Goal: Task Accomplishment & Management: Use online tool/utility

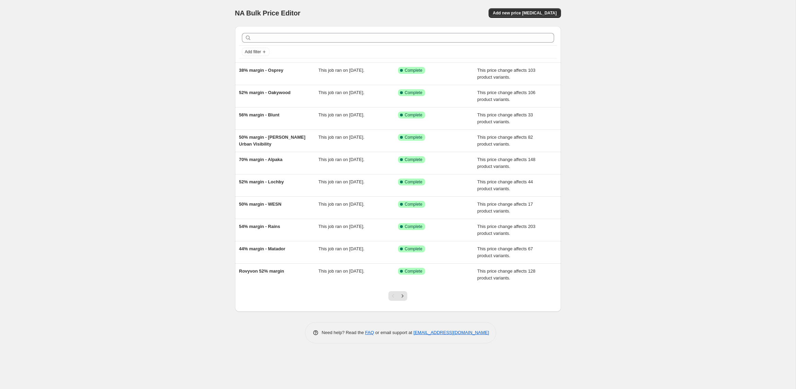
click at [281, 43] on div at bounding box center [398, 37] width 318 height 15
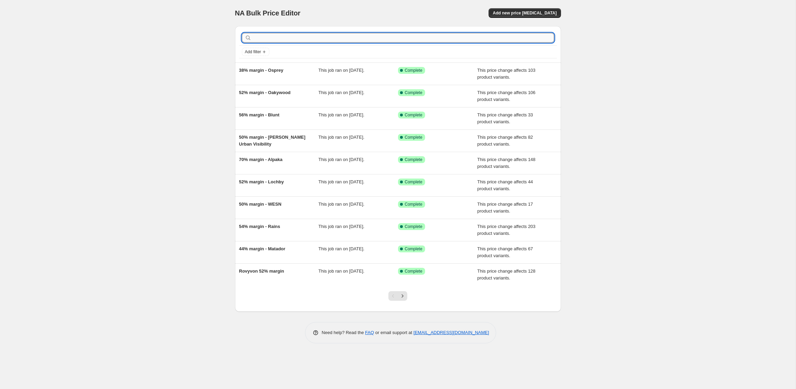
click at [284, 38] on input "text" at bounding box center [403, 38] width 301 height 10
type input "topo"
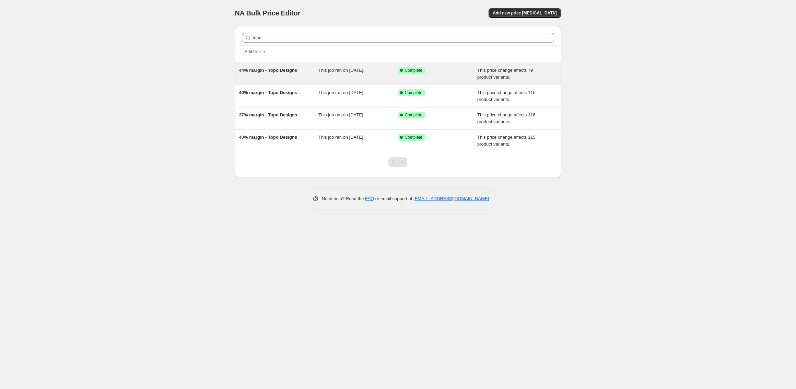
click at [368, 73] on div "This job ran on [DATE]." at bounding box center [359, 74] width 80 height 14
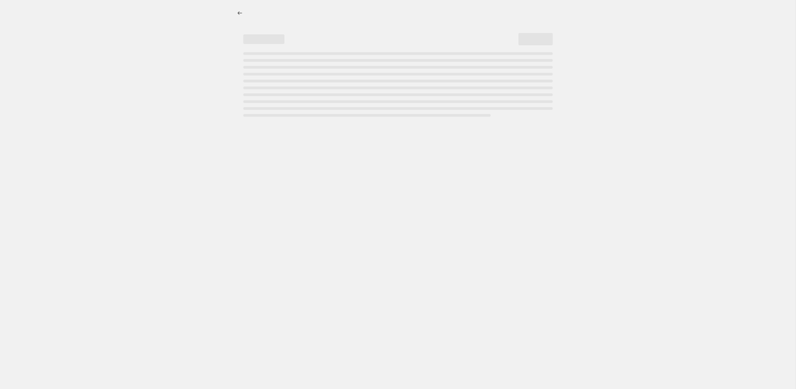
select select "pc"
select select "no_change"
select select "vendor"
select select "tag"
select select "not_equal"
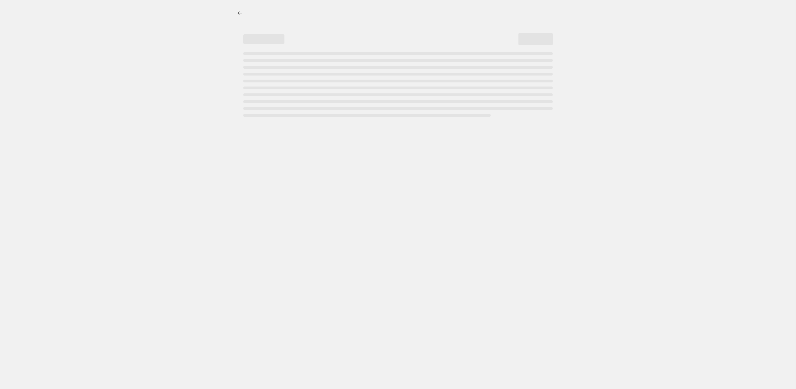
select select "tag"
select select "not_equal"
select select "tag"
select select "not_equal"
select select "tag"
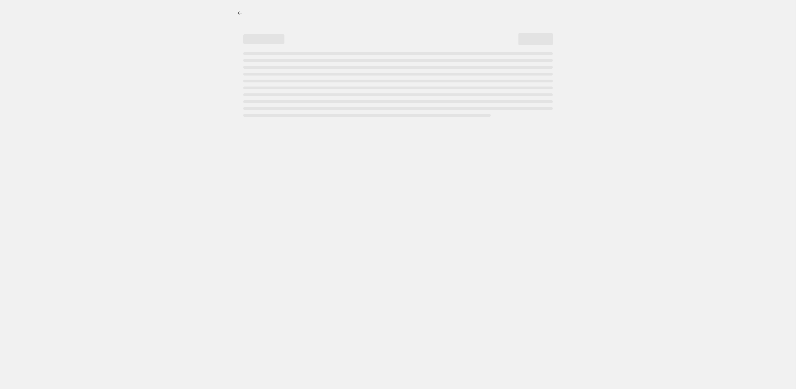
select select "not_equal"
select select "tag"
select select "not_equal"
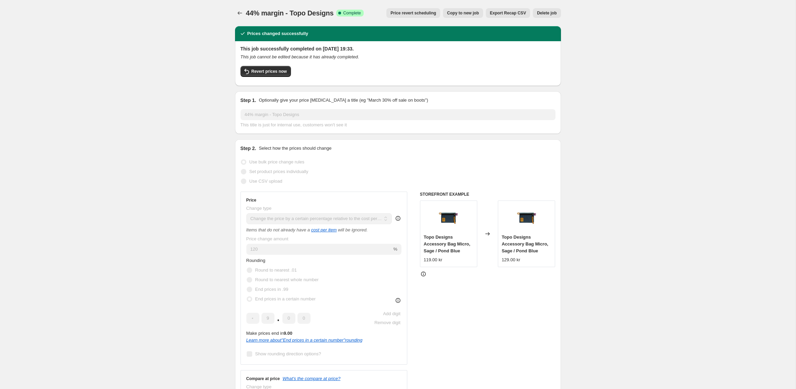
click at [458, 12] on span "Copy to new job" at bounding box center [463, 12] width 32 height 5
select select "pc"
select select "no_change"
select select "vendor"
select select "tag"
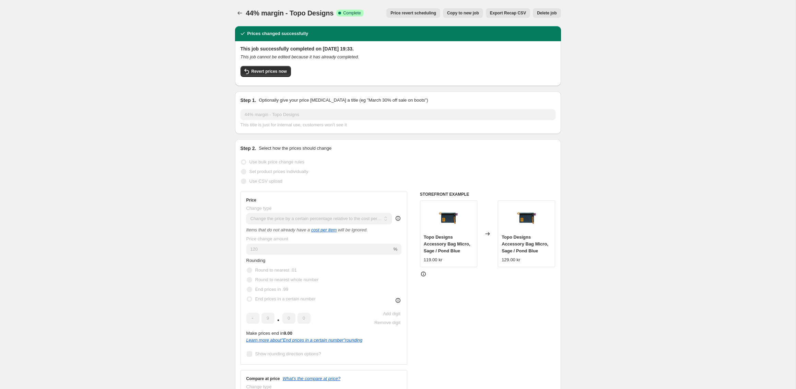
select select "not_equal"
select select "tag"
select select "not_equal"
select select "tag"
select select "not_equal"
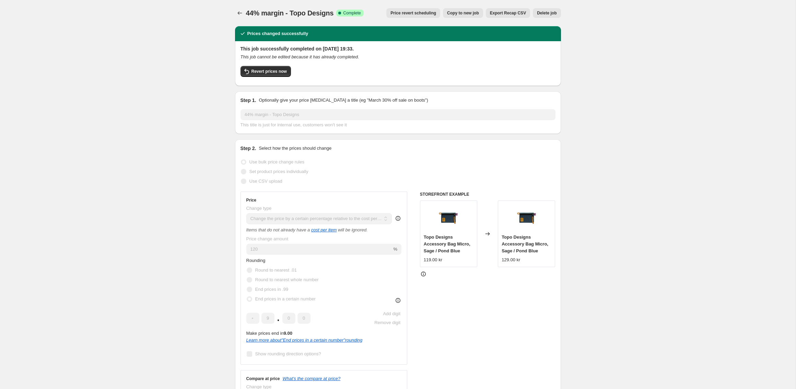
select select "tag"
select select "not_equal"
select select "tag"
select select "not_equal"
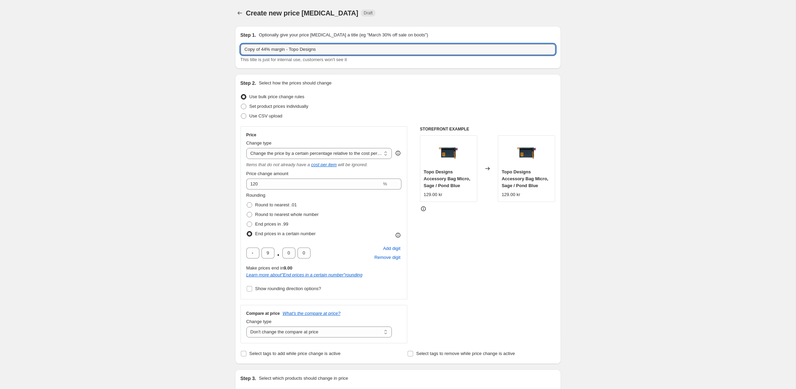
drag, startPoint x: 267, startPoint y: 49, endPoint x: 183, endPoint y: 49, distance: 84.4
type input "50% margin - Topo Designs"
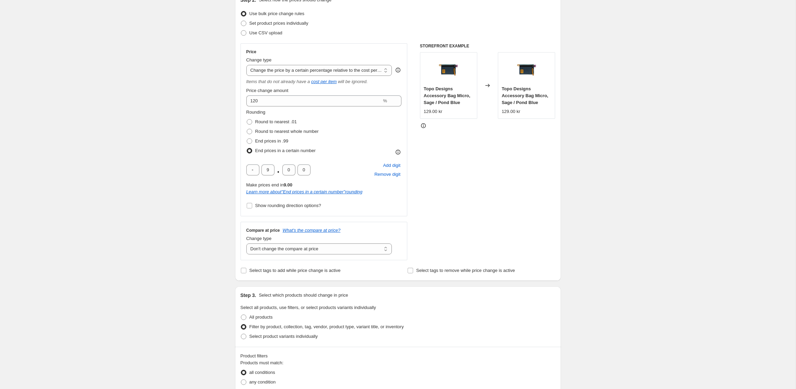
scroll to position [102, 0]
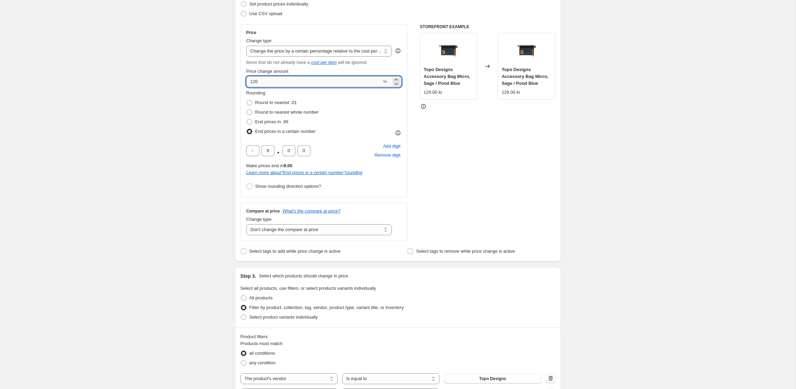
click at [266, 83] on input "120" at bounding box center [314, 81] width 136 height 11
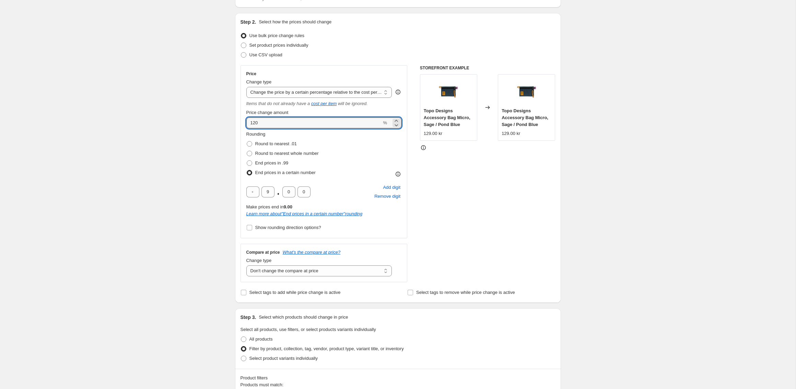
scroll to position [54, 0]
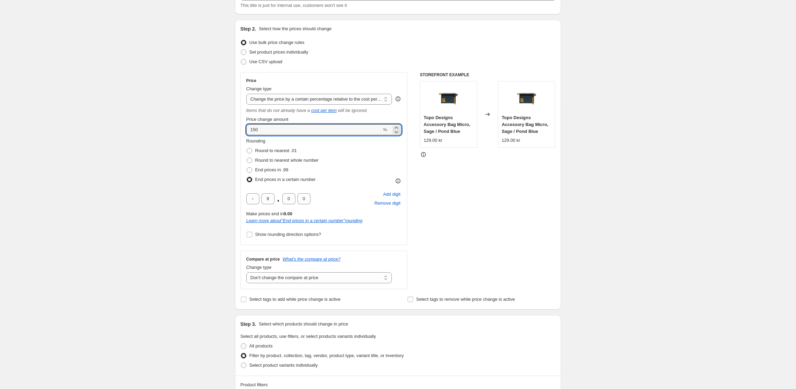
type input "150"
click at [180, 161] on div "Create new price [MEDICAL_DATA]. This page is ready Create new price [MEDICAL_D…" at bounding box center [398, 392] width 796 height 892
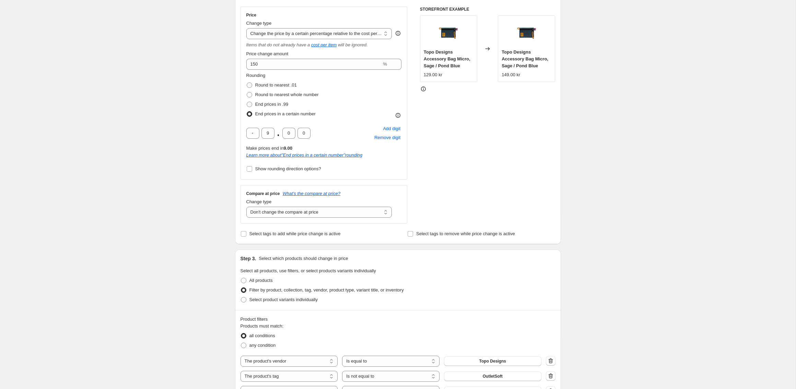
scroll to position [121, 0]
click at [267, 168] on span "Show rounding direction options?" at bounding box center [288, 167] width 66 height 5
click at [252, 168] on input "Show rounding direction options?" at bounding box center [249, 167] width 5 height 5
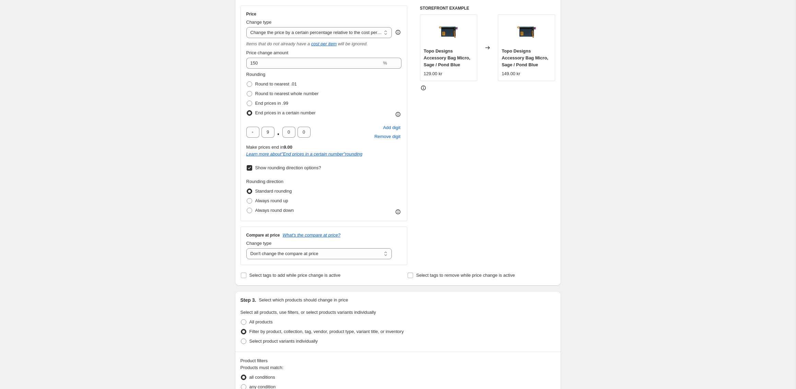
click at [267, 168] on span "Show rounding direction options?" at bounding box center [288, 167] width 66 height 5
click at [252, 168] on input "Show rounding direction options?" at bounding box center [249, 167] width 5 height 5
checkbox input "false"
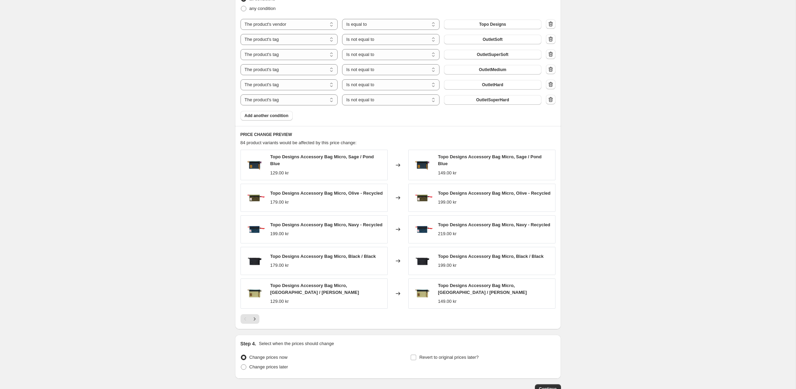
scroll to position [505, 0]
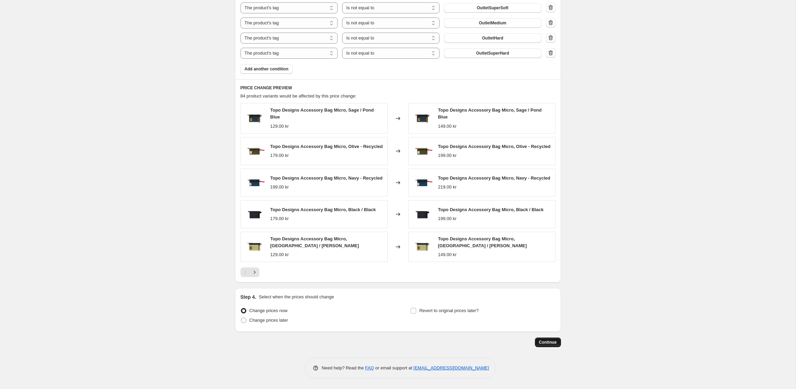
click at [549, 338] on button "Continue" at bounding box center [548, 342] width 26 height 10
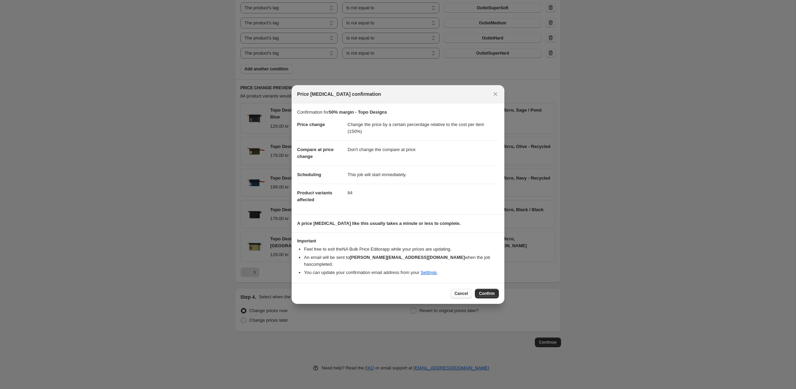
click at [452, 289] on button "Cancel" at bounding box center [462, 294] width 22 height 10
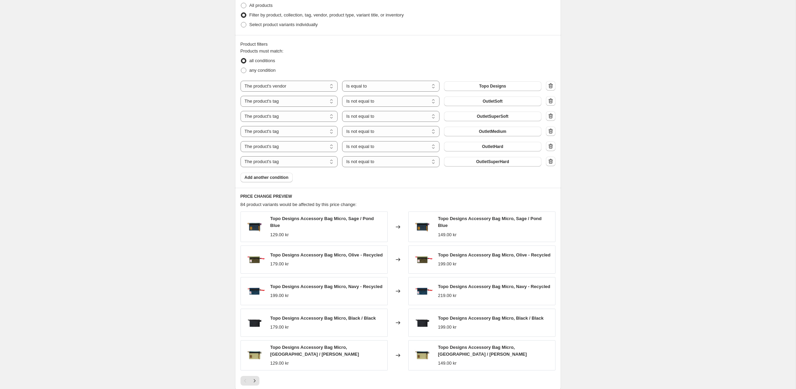
scroll to position [165, 0]
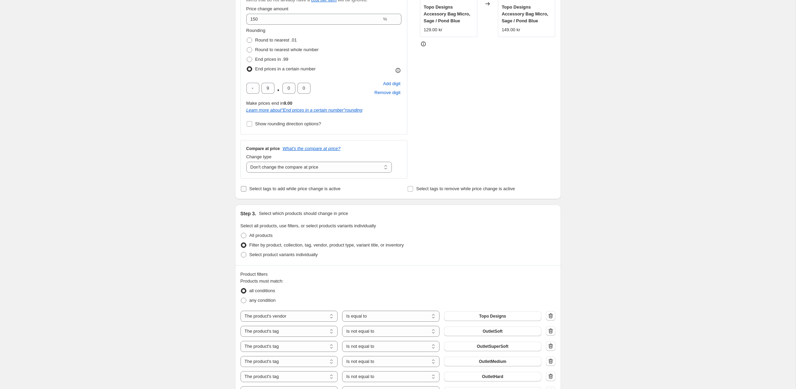
click at [294, 186] on span "Select tags to add while price change is active" at bounding box center [295, 188] width 91 height 5
click at [246, 186] on input "Select tags to add while price change is active" at bounding box center [243, 188] width 5 height 5
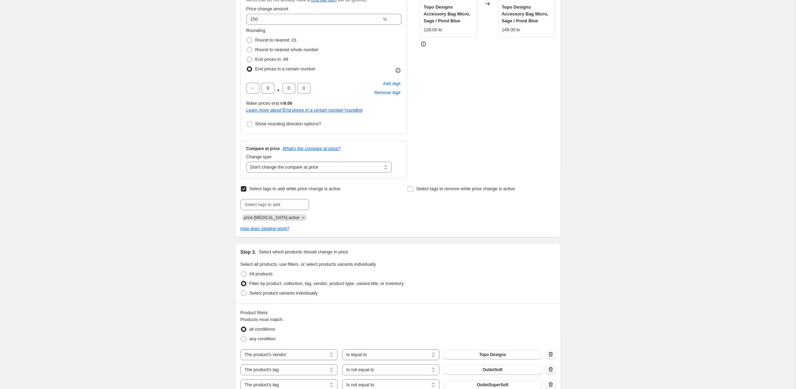
click at [287, 188] on span "Select tags to add while price change is active" at bounding box center [295, 188] width 91 height 5
click at [246, 188] on input "Select tags to add while price change is active" at bounding box center [243, 188] width 5 height 5
checkbox input "false"
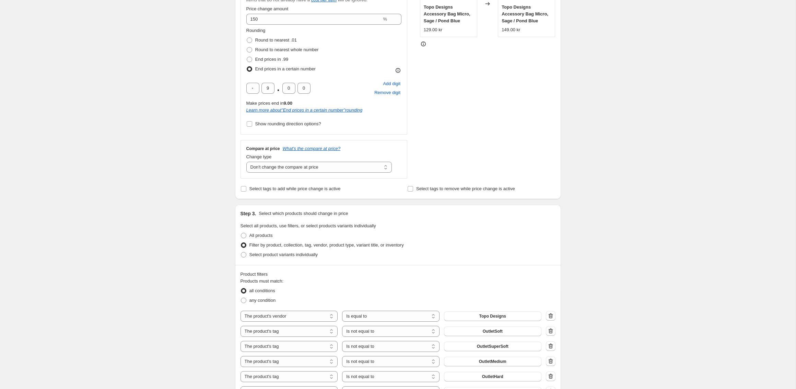
scroll to position [505, 0]
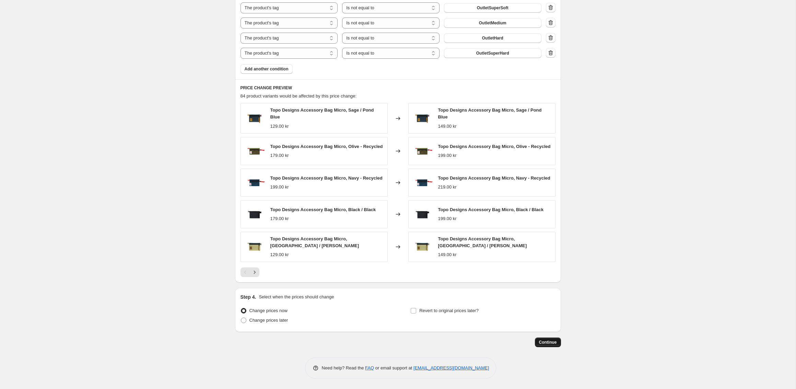
click at [549, 342] on span "Continue" at bounding box center [548, 341] width 18 height 5
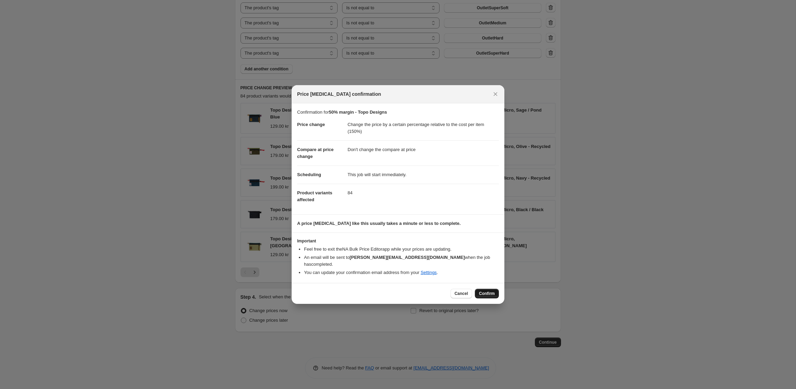
click at [488, 291] on span "Confirm" at bounding box center [487, 293] width 16 height 5
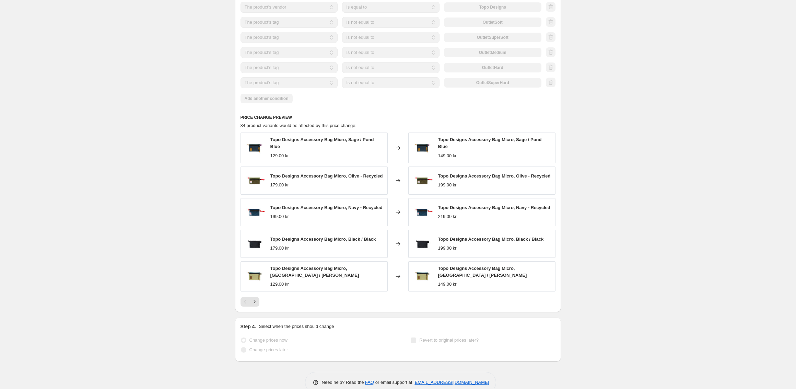
scroll to position [523, 0]
select select "pc"
select select "no_change"
select select "vendor"
select select "tag"
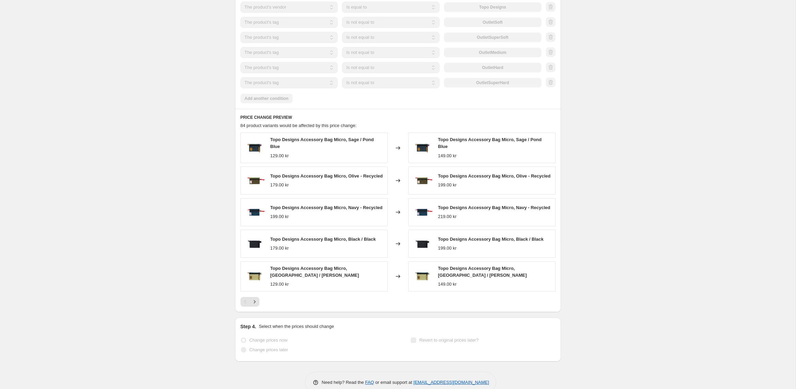
select select "not_equal"
select select "tag"
select select "not_equal"
select select "tag"
select select "not_equal"
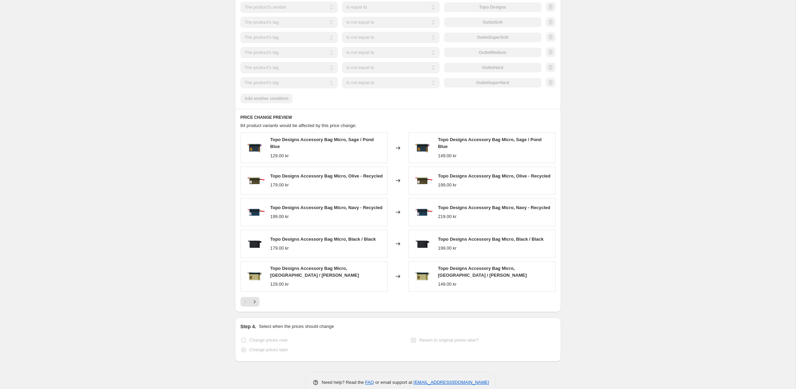
select select "tag"
select select "not_equal"
select select "tag"
select select "not_equal"
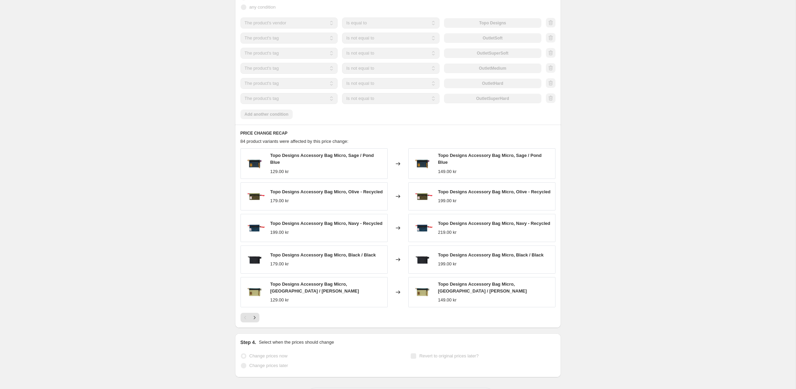
scroll to position [0, 0]
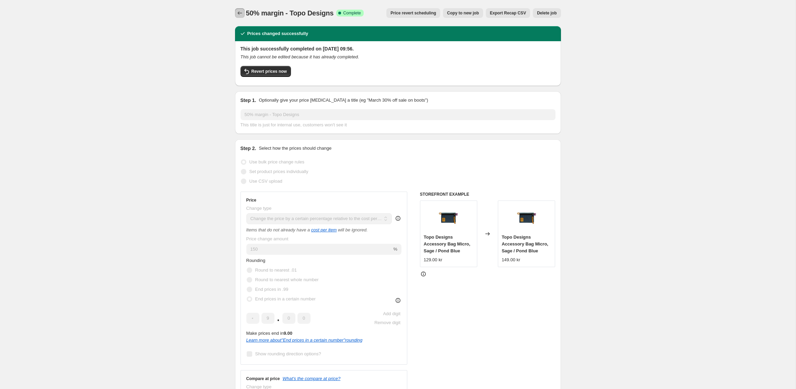
click at [243, 11] on icon "Price change jobs" at bounding box center [240, 13] width 7 height 7
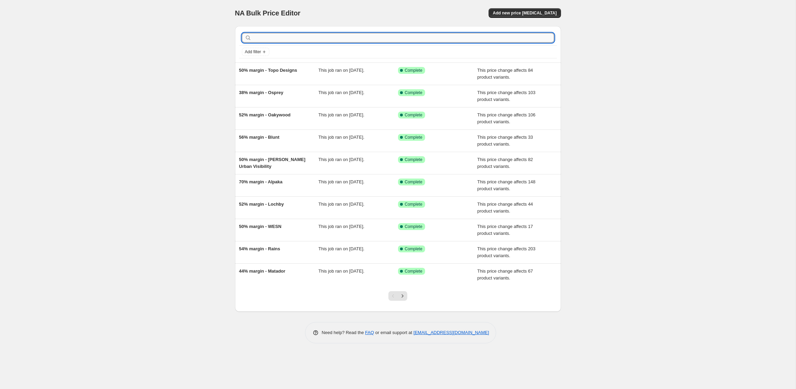
click at [263, 34] on input "text" at bounding box center [403, 38] width 301 height 10
type input "leuchtturm"
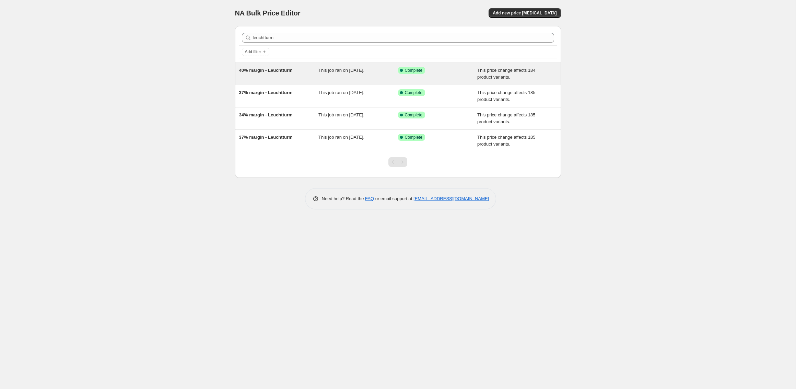
click at [372, 76] on div "This job ran on [DATE]." at bounding box center [359, 74] width 80 height 14
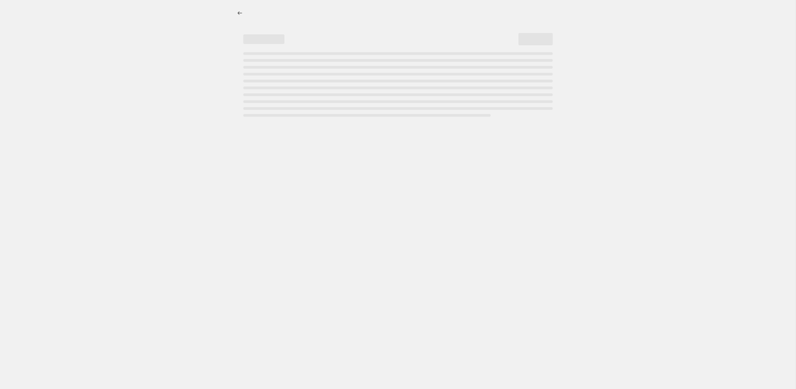
select select "pc"
select select "no_change"
select select "vendor"
select select "tag"
select select "not_equal"
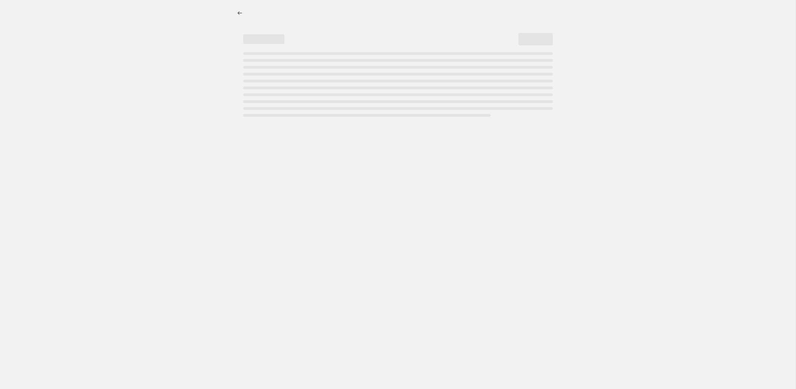
select select "tag"
select select "not_equal"
select select "tag"
select select "not_equal"
select select "tag"
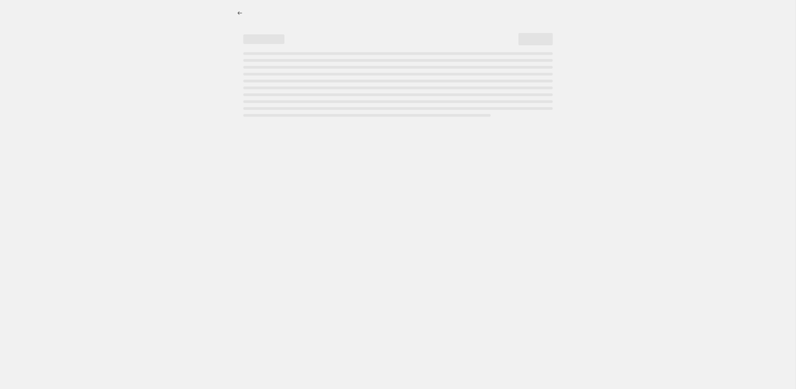
select select "not_equal"
select select "tag"
select select "not_equal"
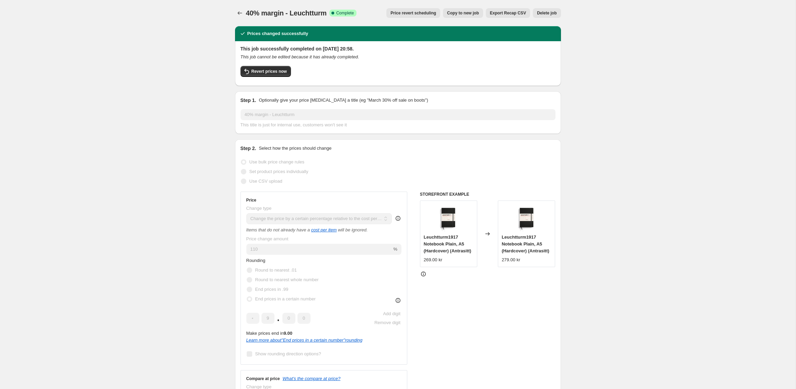
click at [462, 12] on span "Copy to new job" at bounding box center [463, 12] width 32 height 5
select select "pc"
select select "no_change"
select select "vendor"
select select "tag"
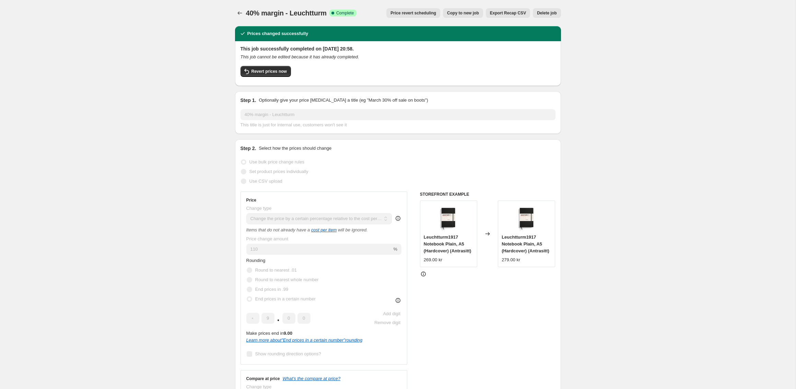
select select "not_equal"
select select "tag"
select select "not_equal"
select select "tag"
select select "not_equal"
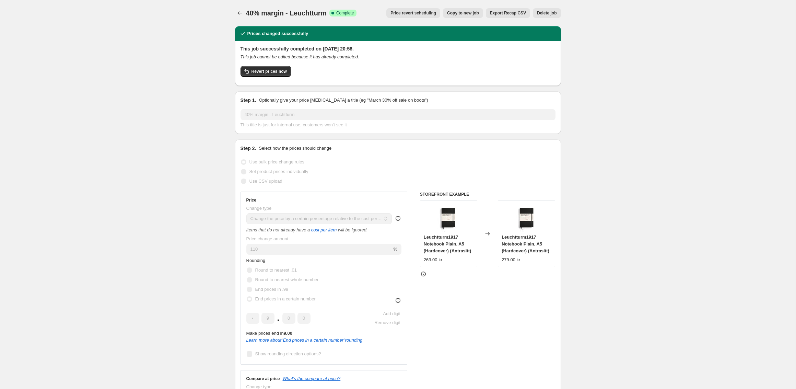
select select "tag"
select select "not_equal"
select select "tag"
select select "not_equal"
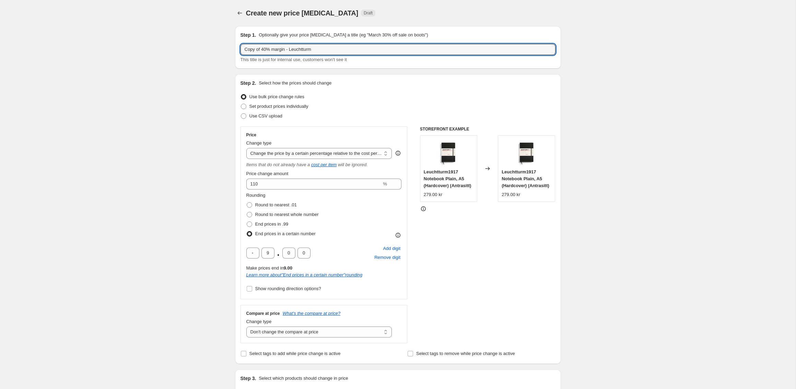
drag, startPoint x: 269, startPoint y: 50, endPoint x: 223, endPoint y: 50, distance: 45.3
type input "44% margin - Leuchtturm"
click at [263, 186] on input "110" at bounding box center [314, 184] width 136 height 11
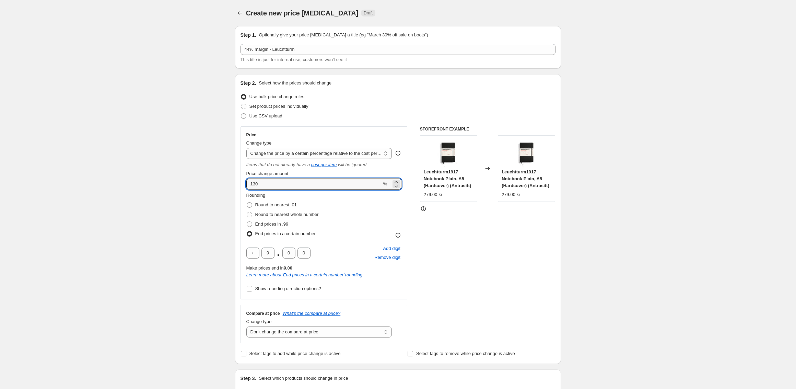
type input "130"
click at [286, 284] on label "Show rounding direction options?" at bounding box center [283, 289] width 75 height 10
click at [252, 286] on input "Show rounding direction options?" at bounding box center [249, 288] width 5 height 5
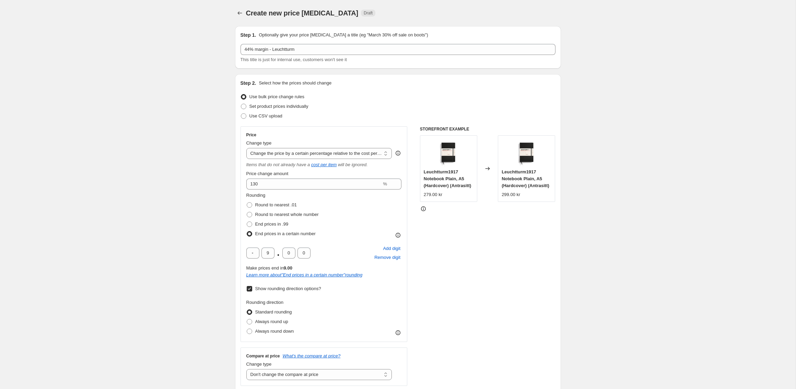
click at [286, 285] on label "Show rounding direction options?" at bounding box center [283, 289] width 75 height 10
click at [252, 286] on input "Show rounding direction options?" at bounding box center [249, 288] width 5 height 5
checkbox input "false"
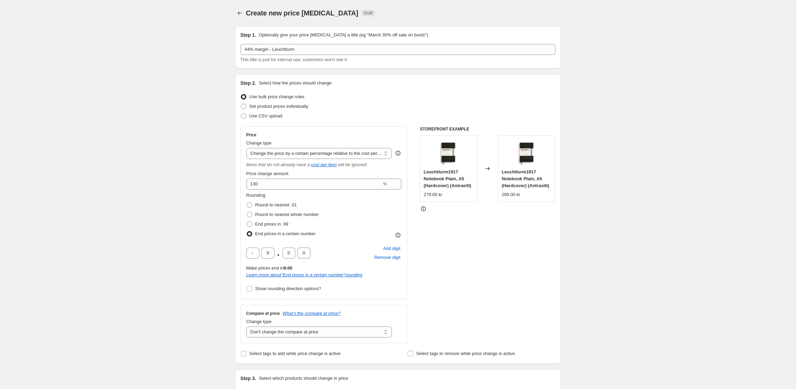
scroll to position [503, 0]
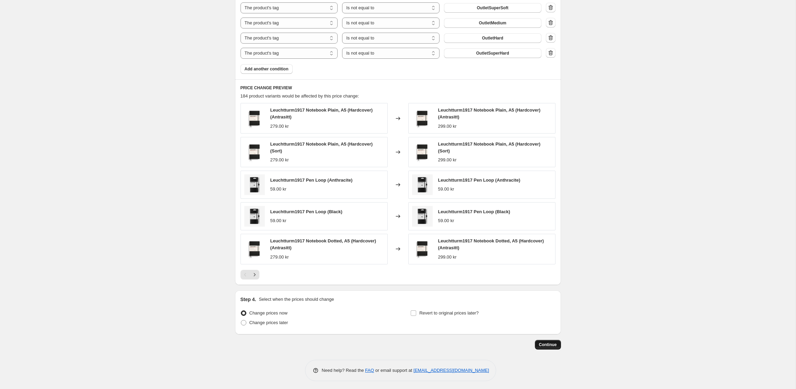
click at [553, 342] on span "Continue" at bounding box center [548, 344] width 18 height 5
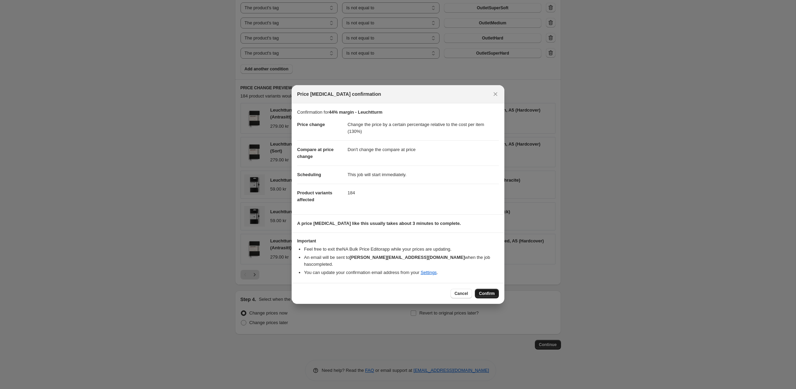
click at [484, 291] on span "Confirm" at bounding box center [487, 293] width 16 height 5
